Goal: Check status: Check status

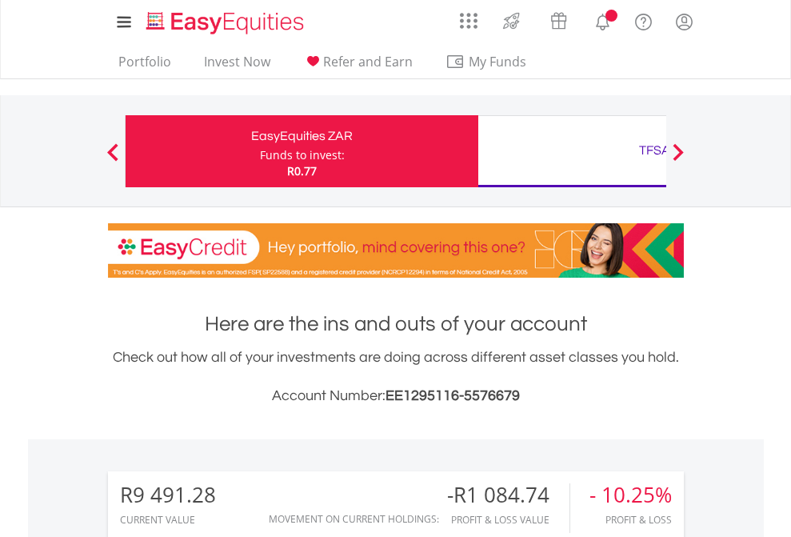
scroll to position [154, 251]
click at [260, 151] on div "Funds to invest:" at bounding box center [302, 155] width 85 height 16
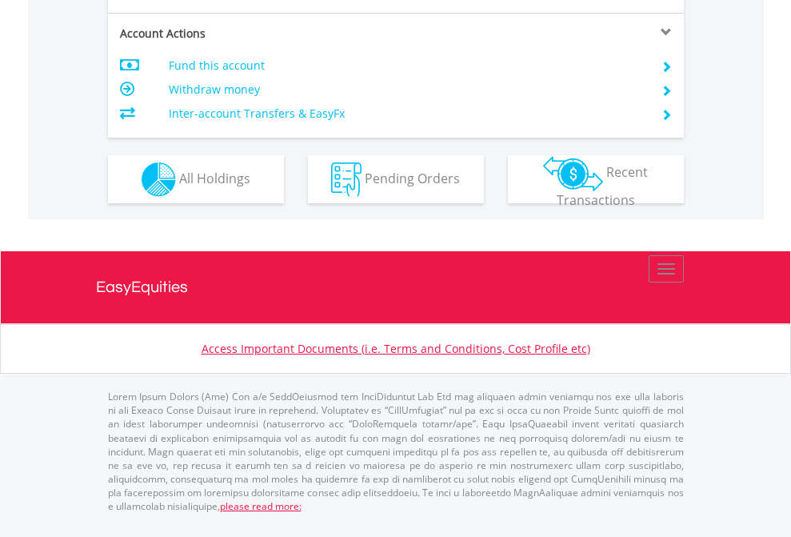
scroll to position [1533, 0]
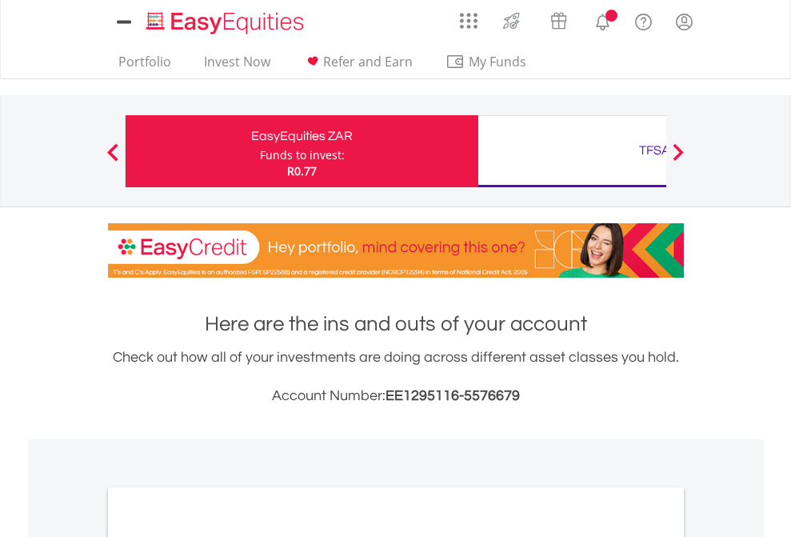
scroll to position [961, 0]
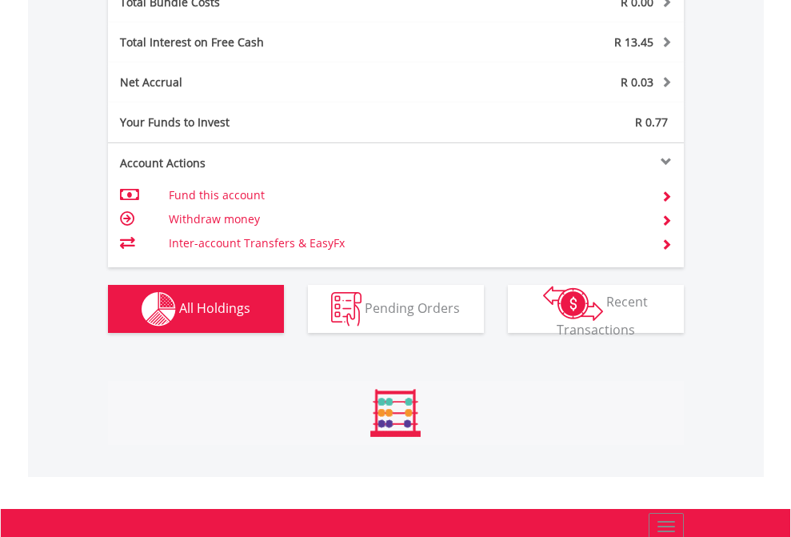
scroll to position [154, 251]
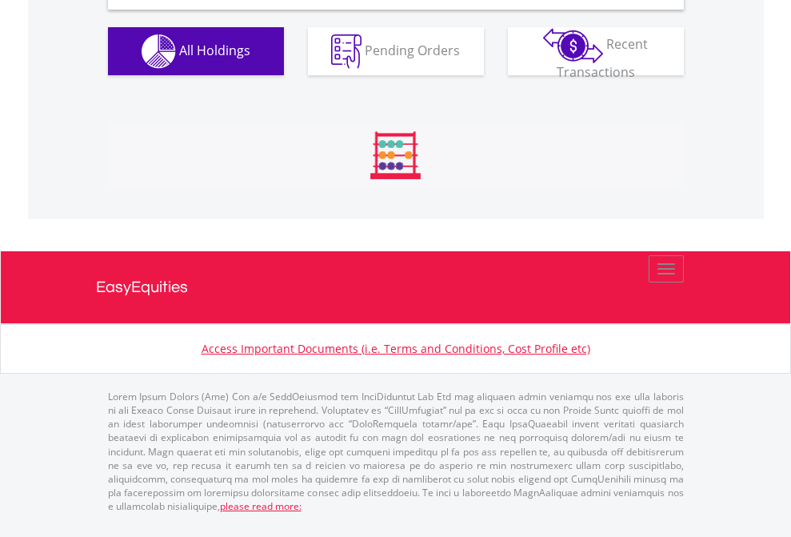
scroll to position [1546, 0]
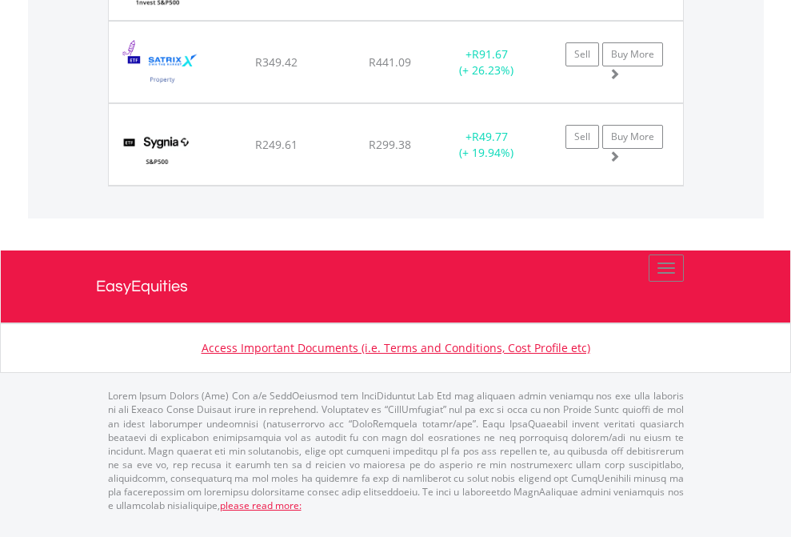
scroll to position [115, 0]
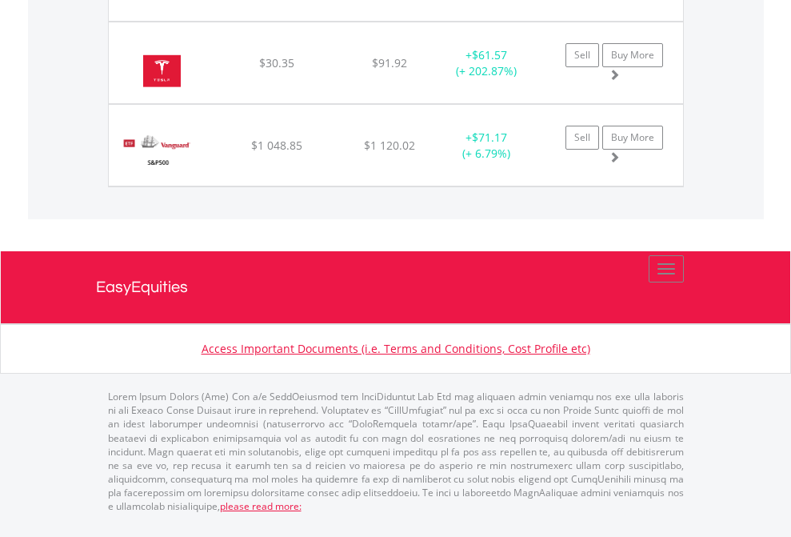
scroll to position [1812, 0]
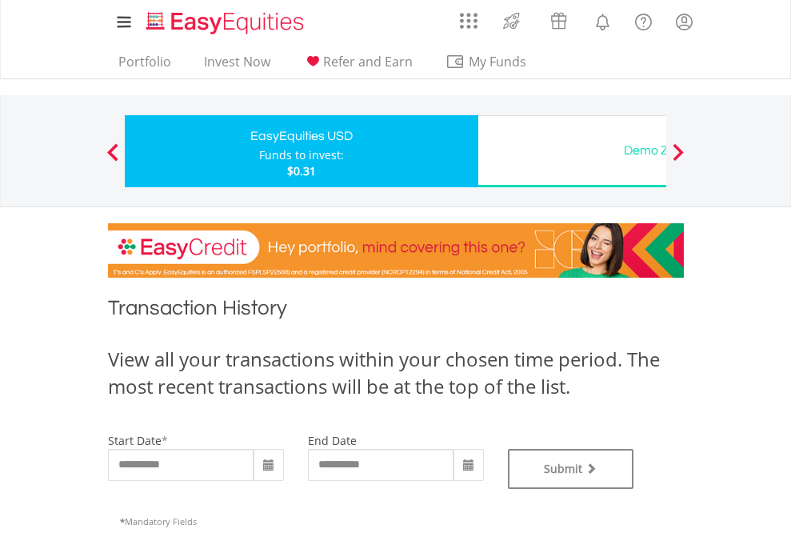
type input "**********"
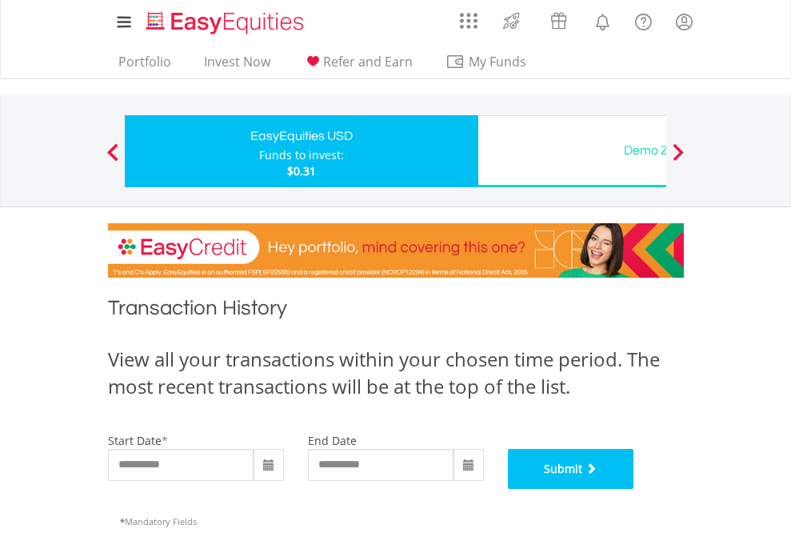
click at [634, 489] on button "Submit" at bounding box center [571, 469] width 126 height 40
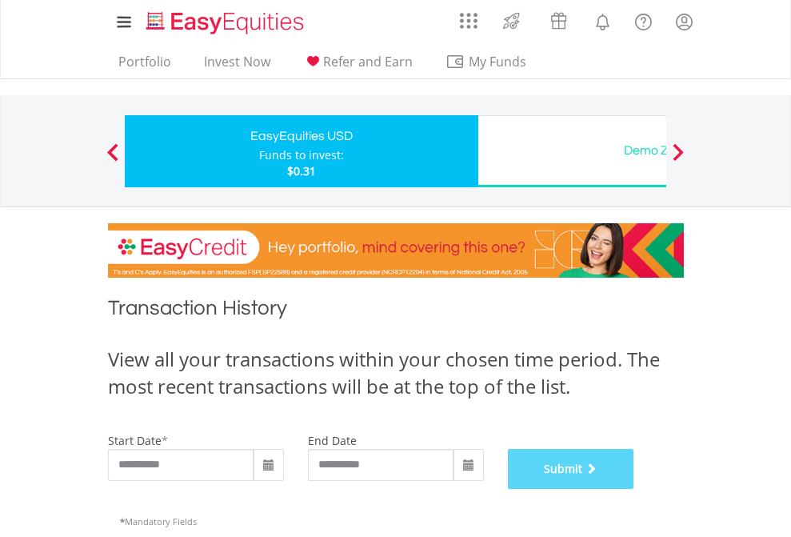
scroll to position [649, 0]
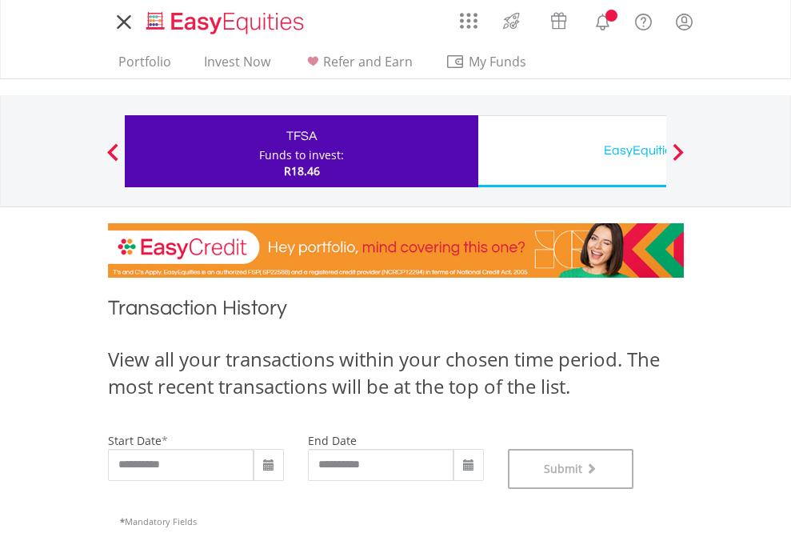
scroll to position [649, 0]
click at [572, 151] on div "EasyEquities USD" at bounding box center [655, 150] width 334 height 22
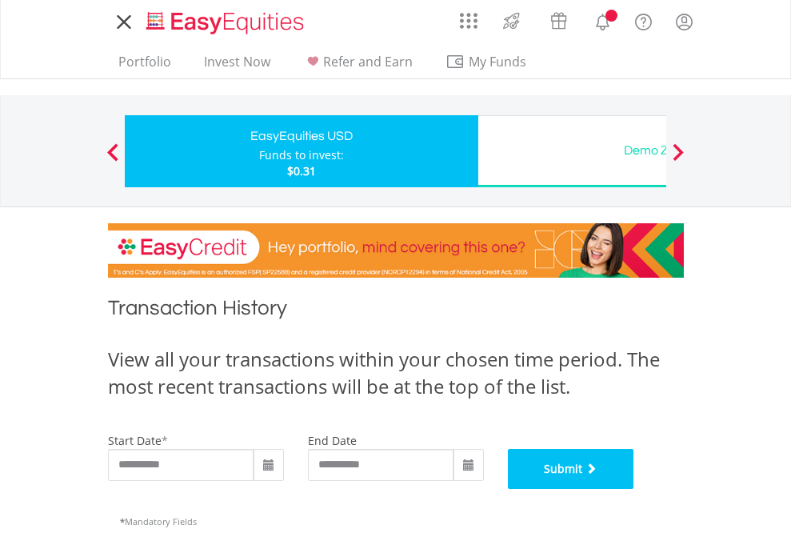
click at [634, 489] on button "Submit" at bounding box center [571, 469] width 126 height 40
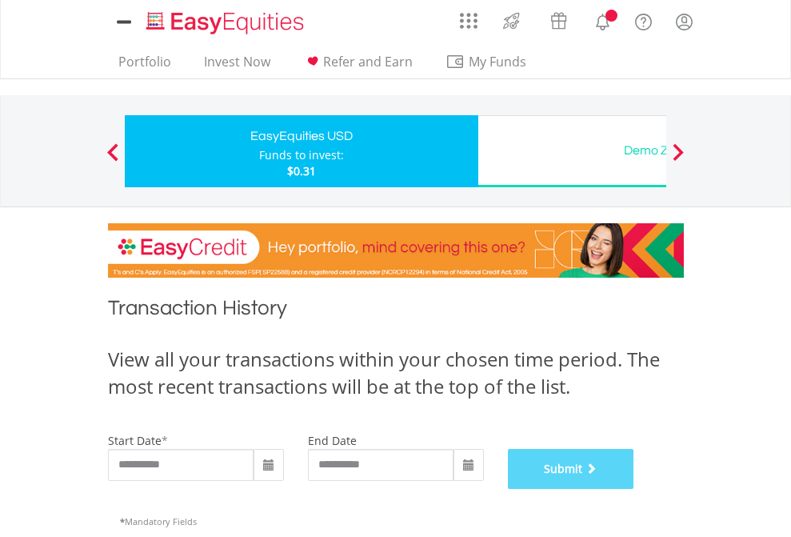
scroll to position [649, 0]
